Goal: Transaction & Acquisition: Purchase product/service

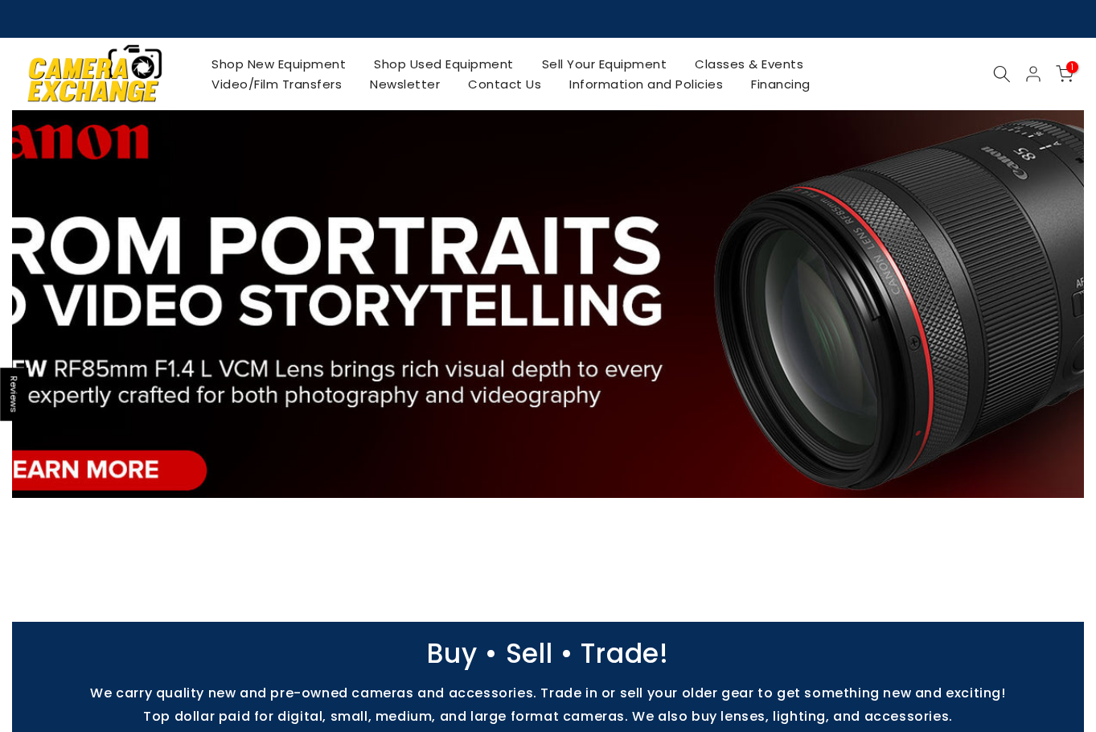
click at [442, 68] on link "Shop Used Equipment" at bounding box center [444, 64] width 168 height 20
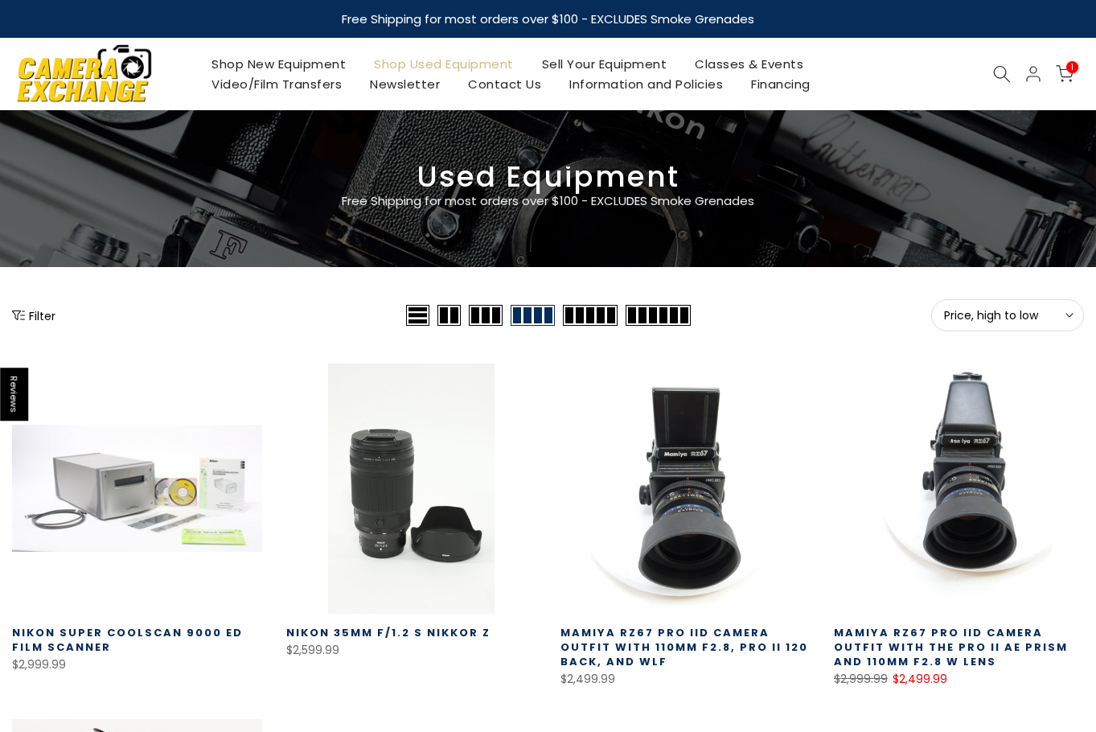
click at [963, 317] on span "Price, high to low" at bounding box center [1007, 315] width 127 height 14
click at [977, 319] on span "Price, high to low" at bounding box center [1007, 315] width 127 height 14
click at [993, 300] on button "Price, high to low Sort" at bounding box center [1008, 315] width 153 height 32
click at [992, 311] on span "Price, high to low" at bounding box center [1007, 315] width 127 height 14
click at [994, 311] on span "Price, high to low" at bounding box center [1007, 315] width 127 height 14
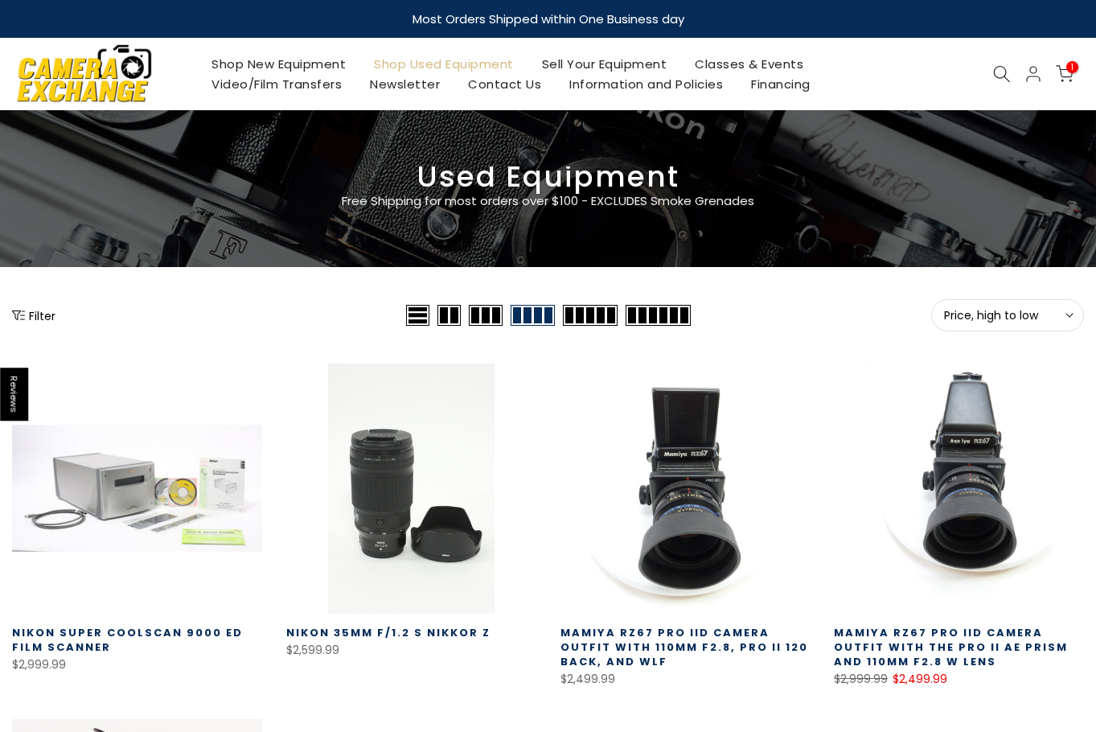
click at [994, 311] on span "Price, high to low" at bounding box center [1007, 315] width 127 height 14
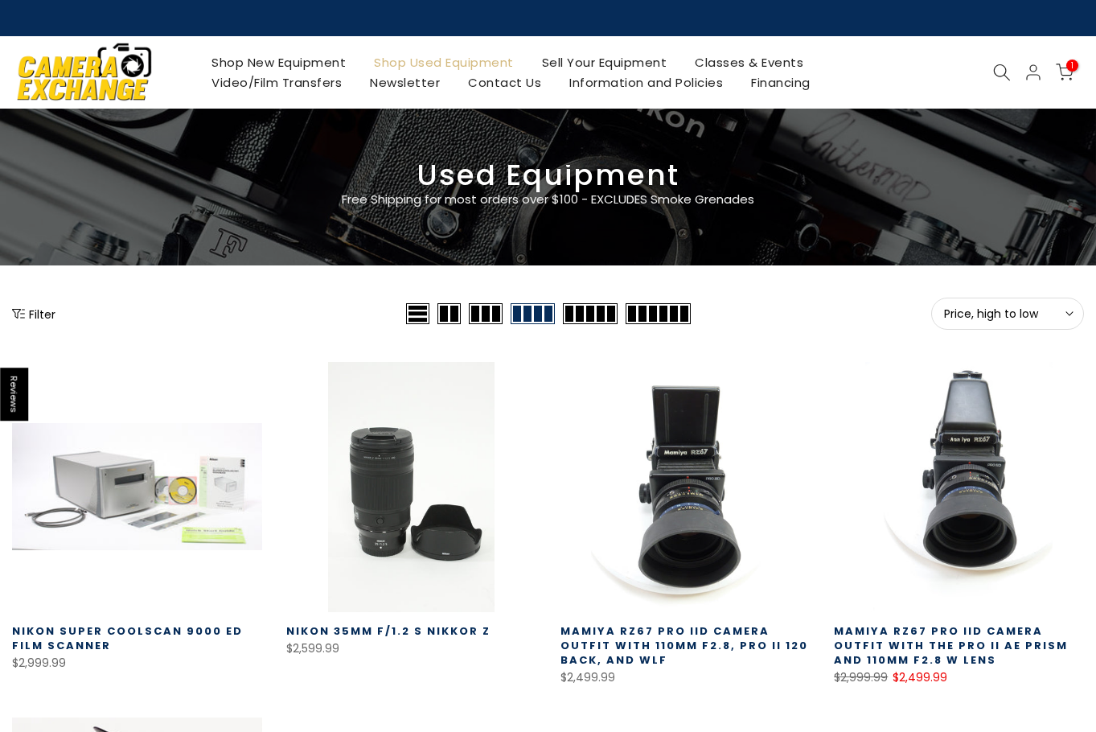
click at [994, 311] on span "Price, high to low" at bounding box center [1007, 313] width 127 height 14
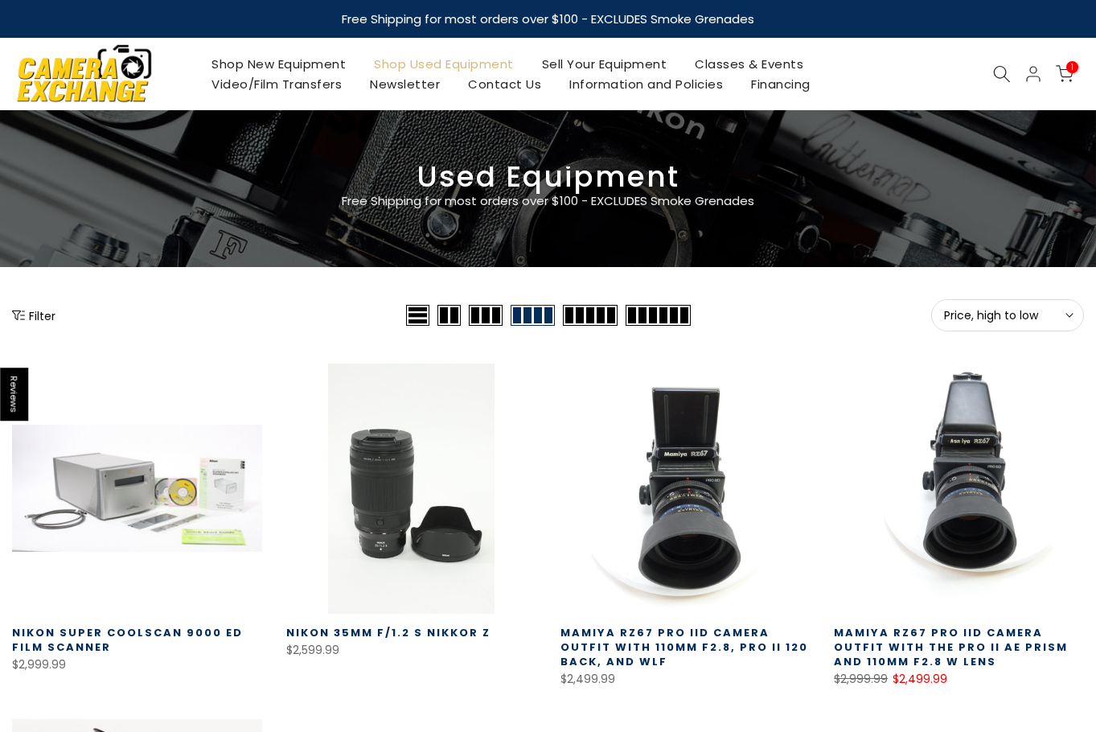
click at [994, 311] on span "Price, high to low" at bounding box center [1007, 315] width 127 height 14
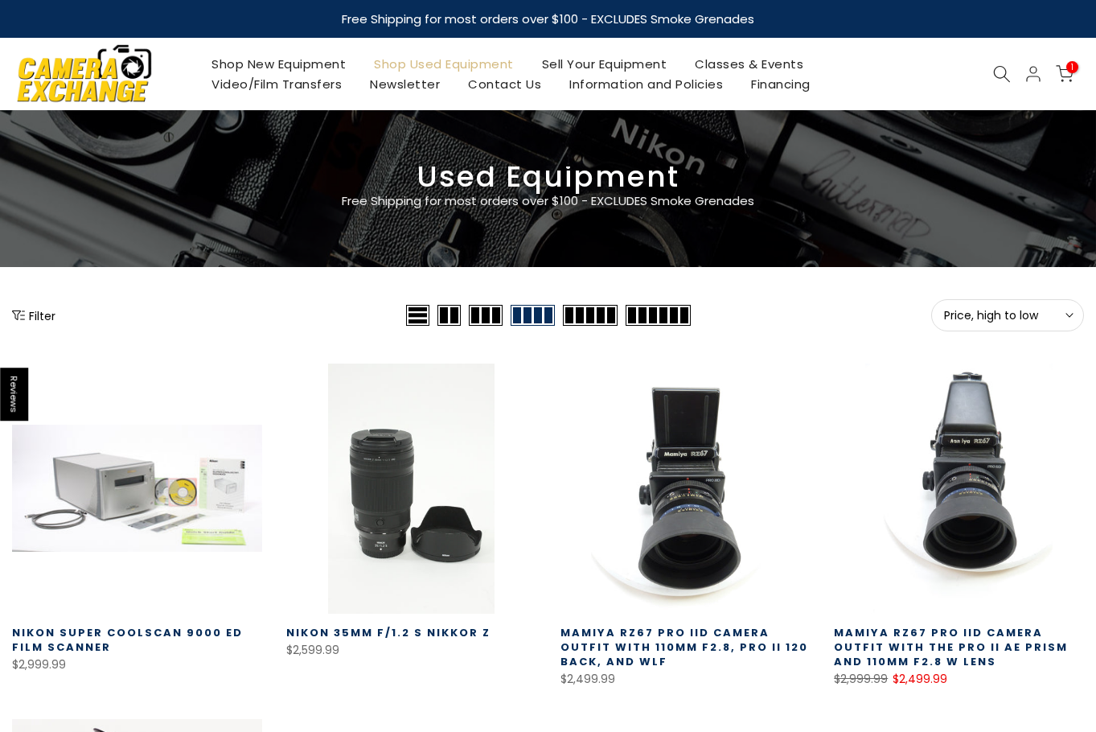
click at [952, 321] on span "Price, high to low" at bounding box center [1007, 315] width 127 height 14
click at [965, 319] on span "Price, high to low" at bounding box center [1007, 315] width 127 height 14
click at [451, 66] on link "Shop Used Equipment" at bounding box center [444, 64] width 168 height 20
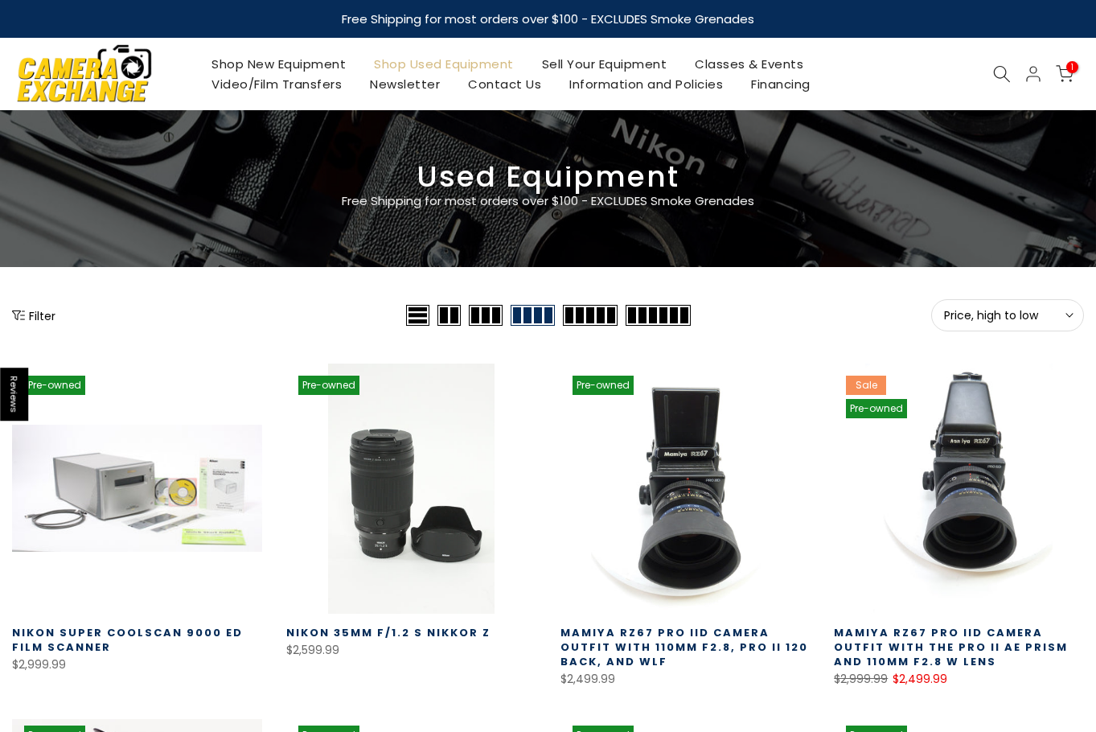
click at [981, 314] on span "Price, high to low" at bounding box center [1007, 315] width 127 height 14
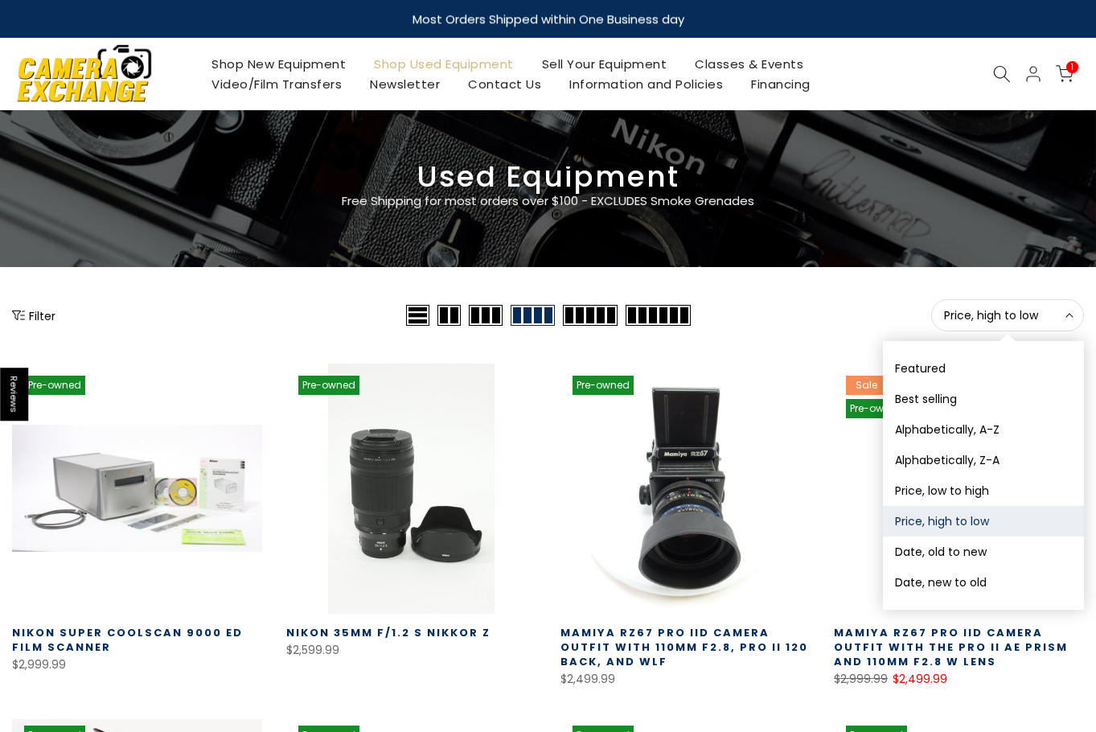
click at [936, 587] on button "Date, new to old" at bounding box center [983, 582] width 201 height 31
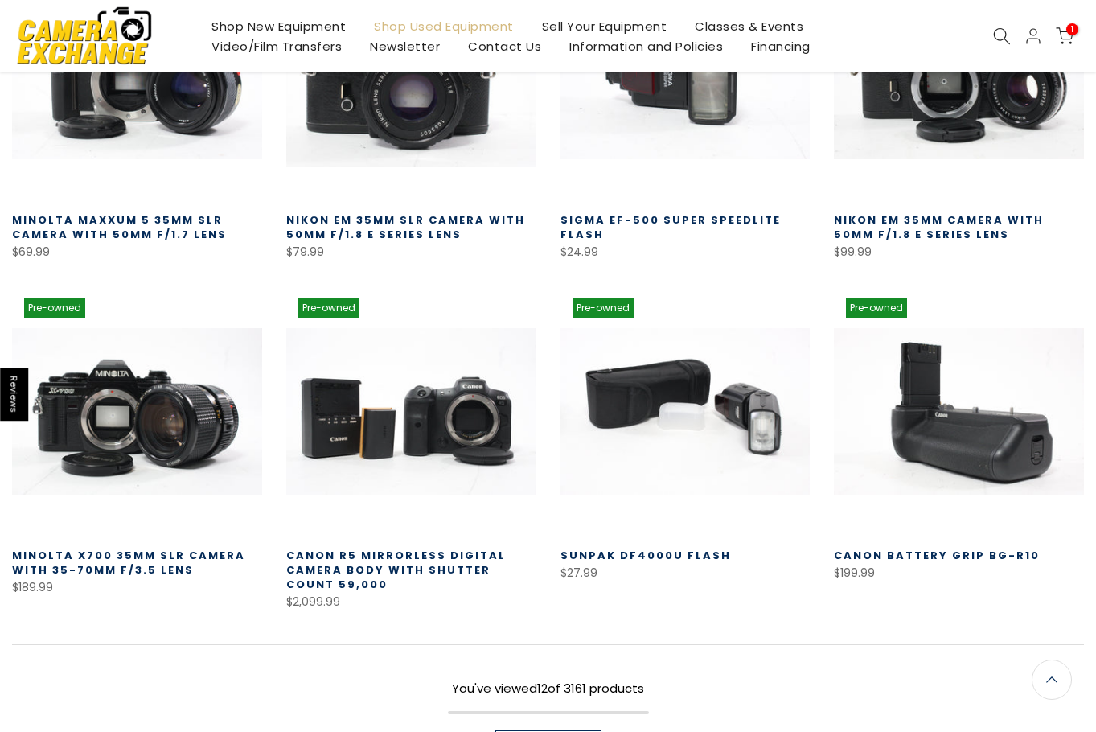
scroll to position [766, 0]
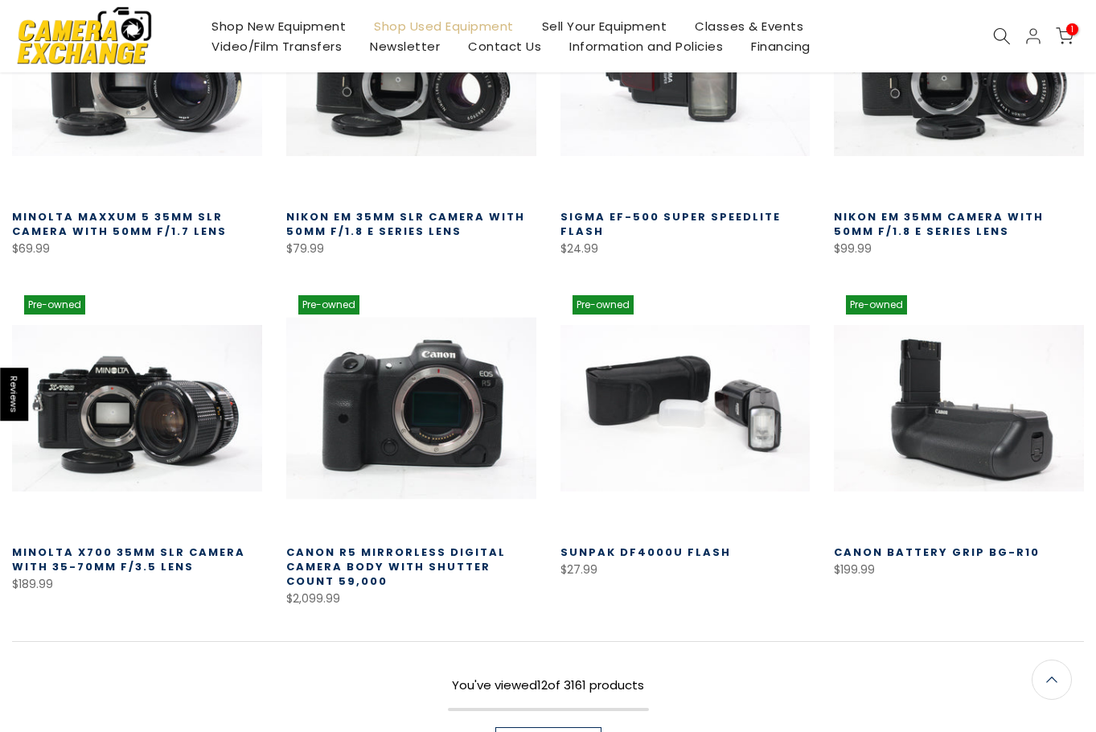
click at [442, 448] on link at bounding box center [411, 408] width 250 height 250
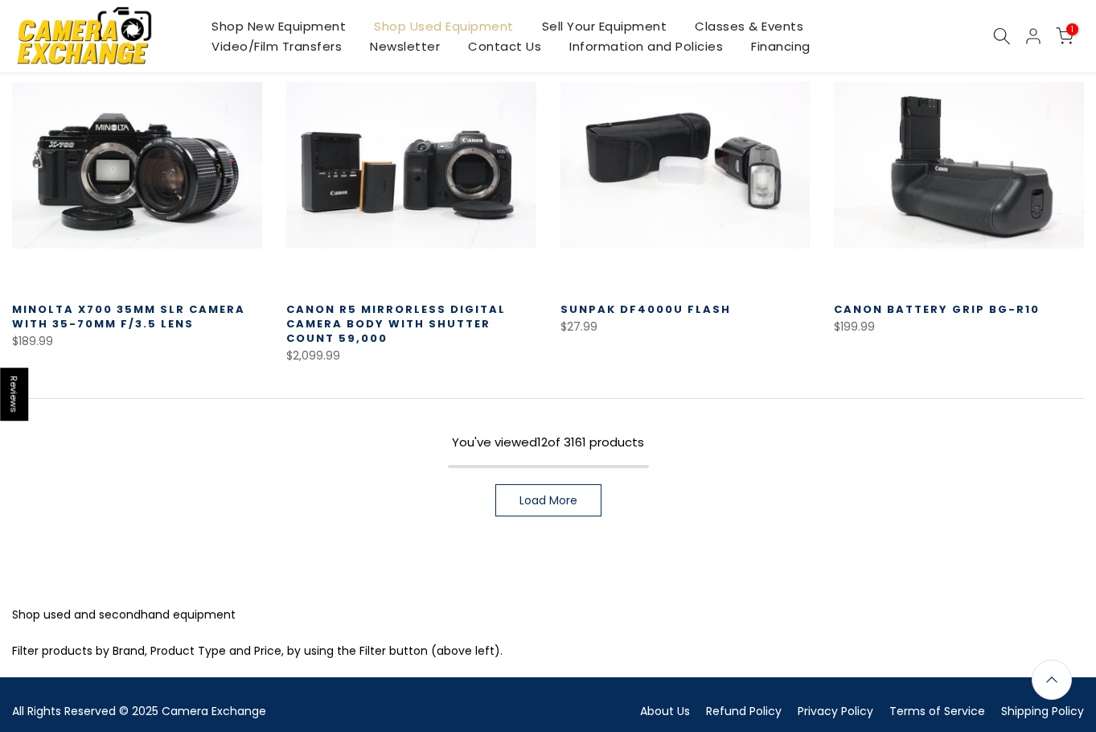
scroll to position [1006, 0]
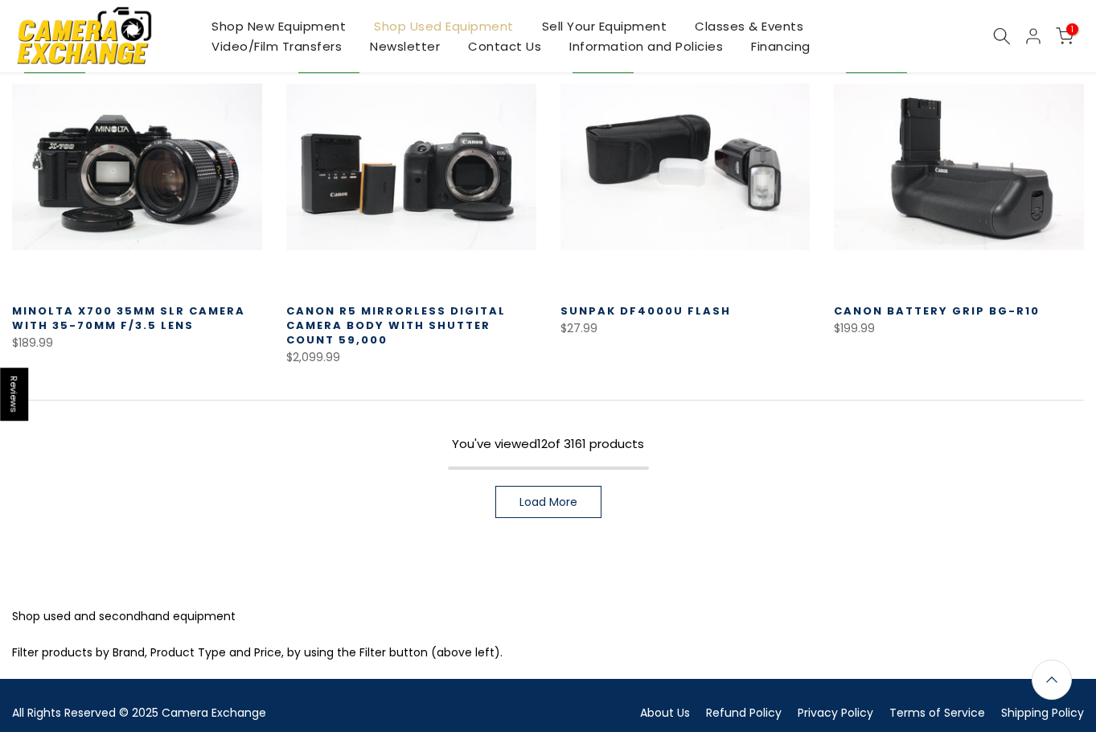
click at [548, 507] on span "Load More" at bounding box center [549, 501] width 58 height 11
